Goal: Information Seeking & Learning: Learn about a topic

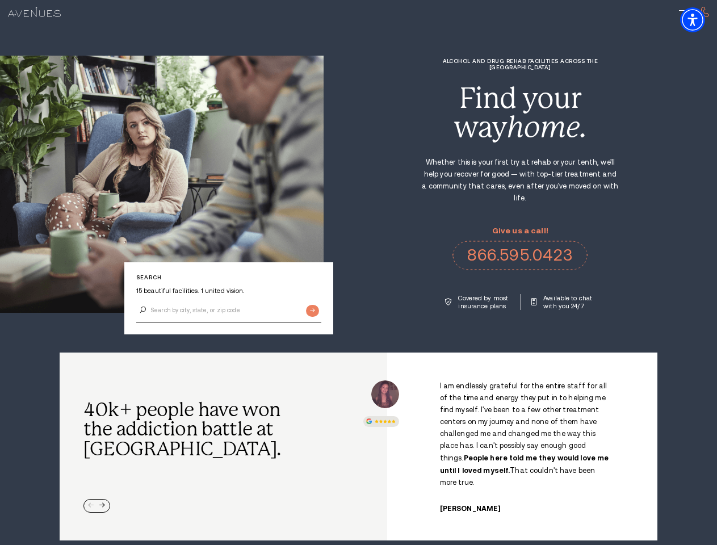
click at [358, 272] on div "Alcohol and Drug Rehab Facilities across the [GEOGRAPHIC_DATA] Find your way ho…" at bounding box center [519, 184] width 393 height 252
click at [702, 20] on img "Accessibility Menu" at bounding box center [692, 19] width 25 height 25
